Goal: Communication & Community: Answer question/provide support

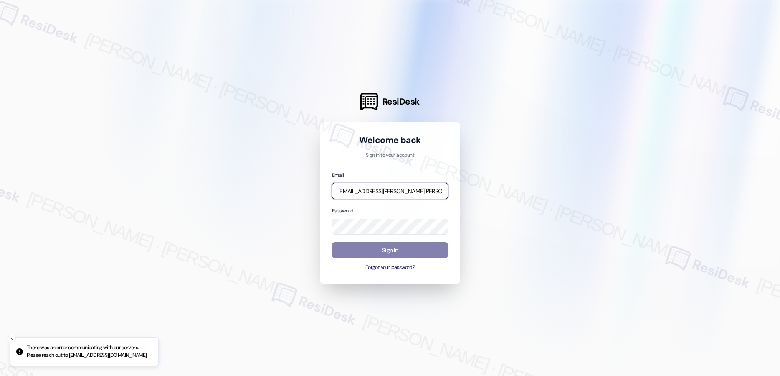
click at [421, 192] on input "[EMAIL_ADDRESS][PERSON_NAME][PERSON_NAME][PERSON_NAME][DOMAIN_NAME]" at bounding box center [390, 191] width 116 height 16
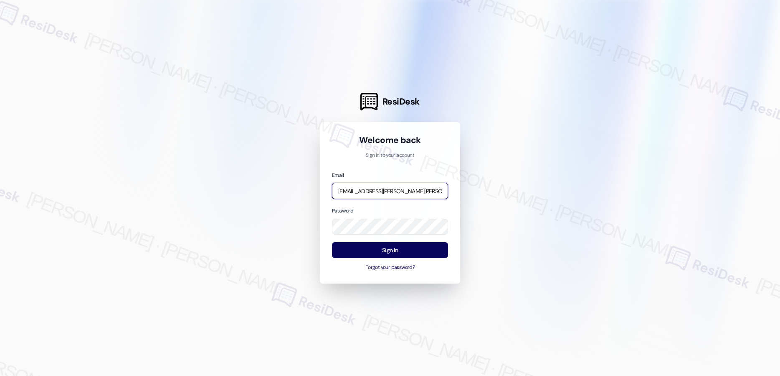
type input "automated-surveys-asset_living-resen.two@asset_[DOMAIN_NAME]"
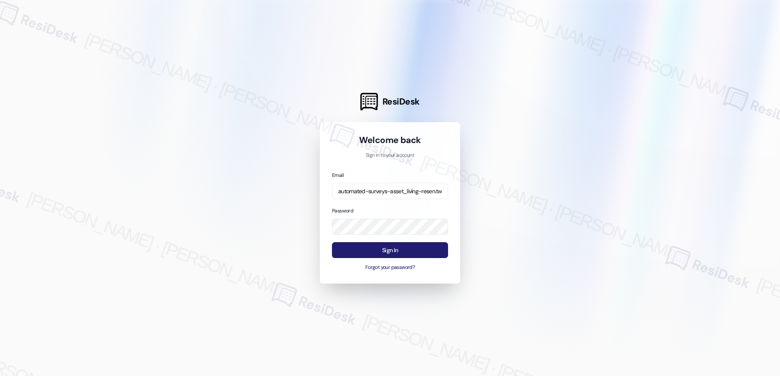
click at [394, 249] on button "Sign In" at bounding box center [390, 250] width 116 height 16
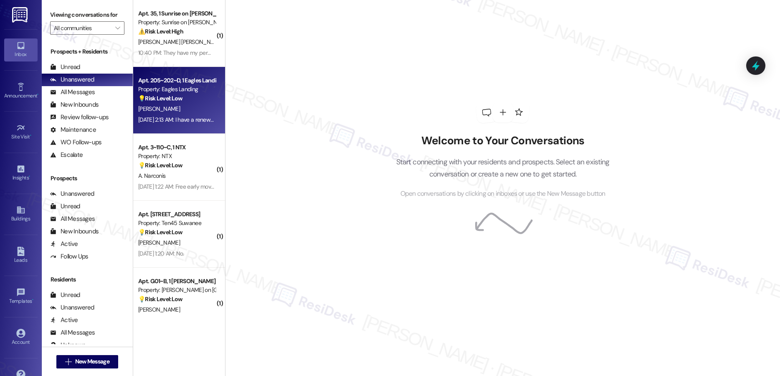
click at [157, 96] on strong "💡 Risk Level: Low" at bounding box center [160, 98] width 44 height 8
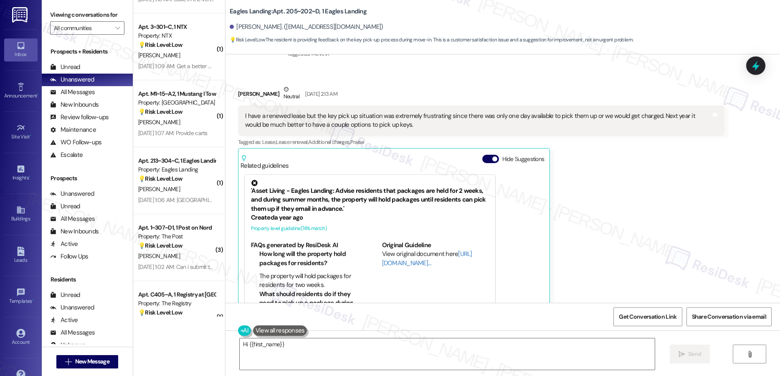
scroll to position [327, 0]
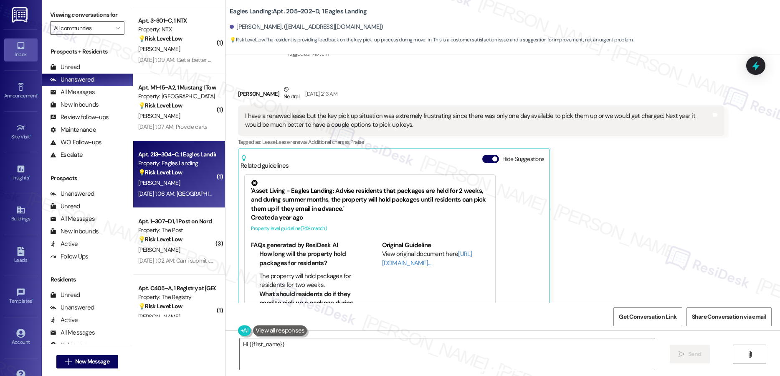
click at [193, 186] on div "[PERSON_NAME]" at bounding box center [176, 183] width 79 height 10
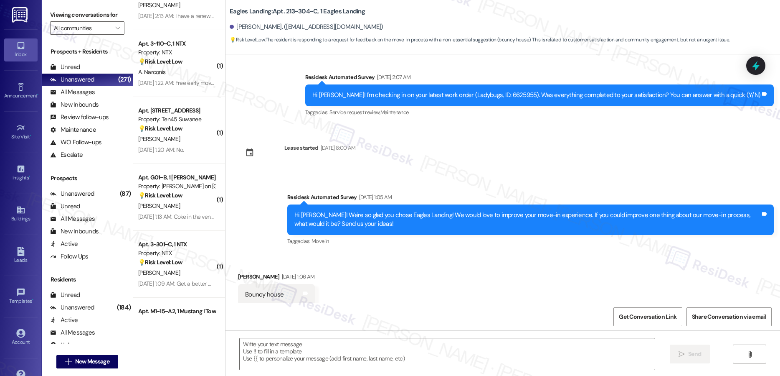
scroll to position [0, 0]
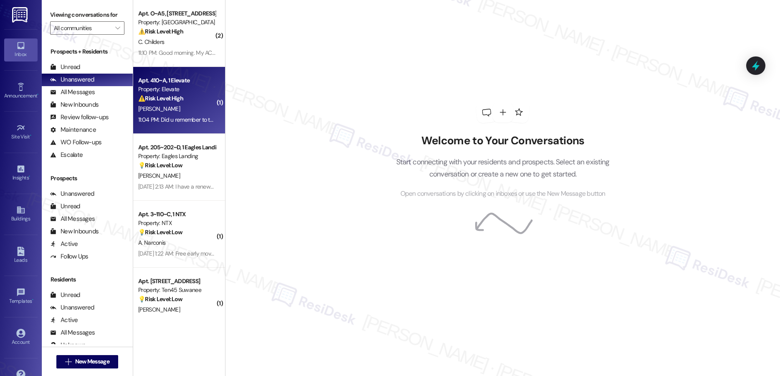
click at [195, 117] on div "11:04 PM: Did u remember to turn in the work order to replace the refrigerator …" at bounding box center [305, 120] width 334 height 8
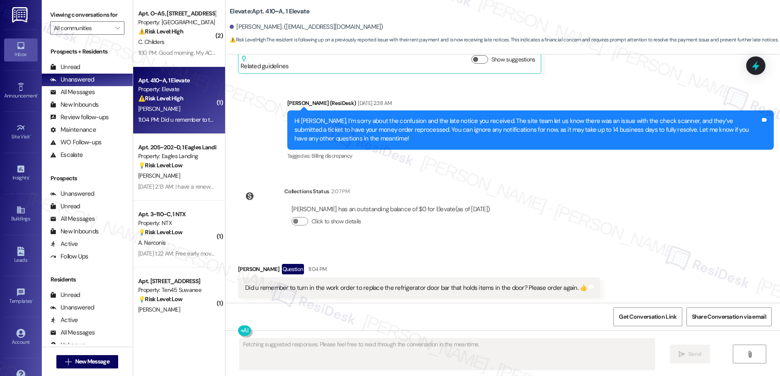
scroll to position [1324, 0]
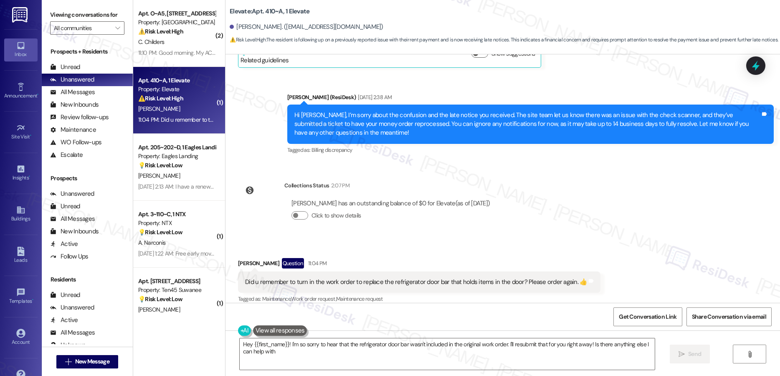
type textarea "Hey {{first_name}}! I'm so sorry to hear that the refrigerator door bar wasn't …"
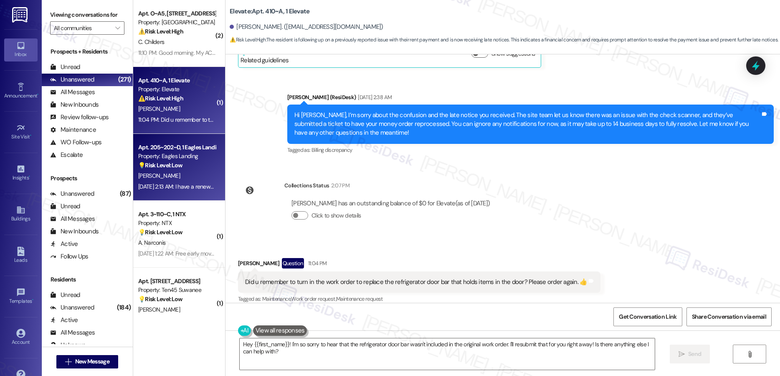
click at [190, 164] on div "💡 Risk Level: Low The resident is providing feedback on the key pick-up process…" at bounding box center [176, 165] width 77 height 9
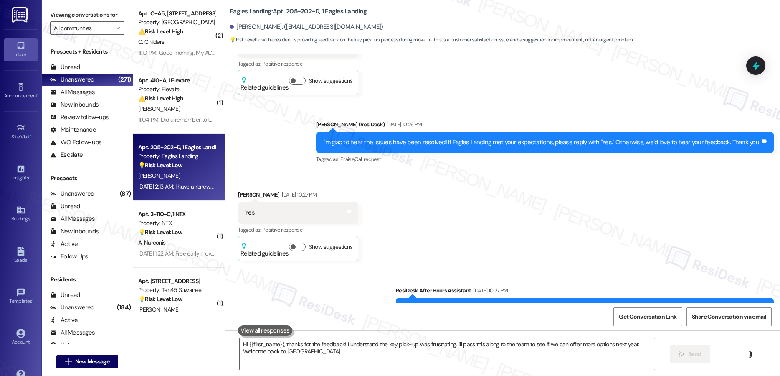
type textarea "Hi {{first_name}}, thanks for the feedback! I understand the key pick-up was fr…"
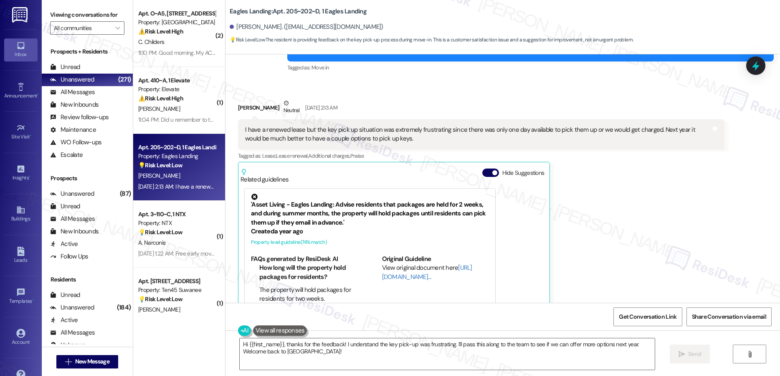
scroll to position [1427, 0]
